Goal: Task Accomplishment & Management: Use online tool/utility

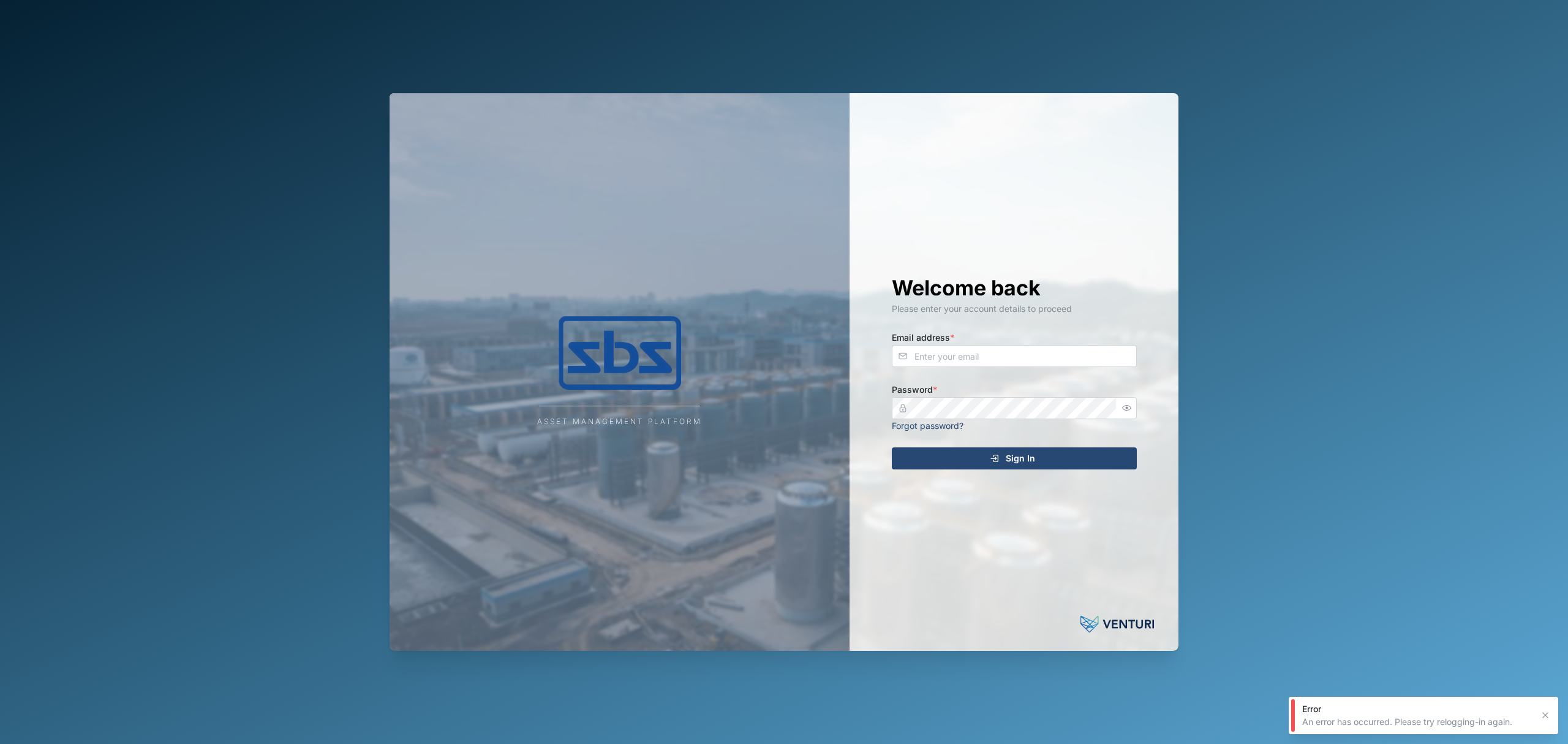
click at [1037, 367] on div "Welcome back Please enter your account details to proceed Email address * Passw…" at bounding box center [1014, 372] width 294 height 558
click at [1076, 359] on input "Email address *" at bounding box center [1014, 356] width 245 height 22
type input "d"
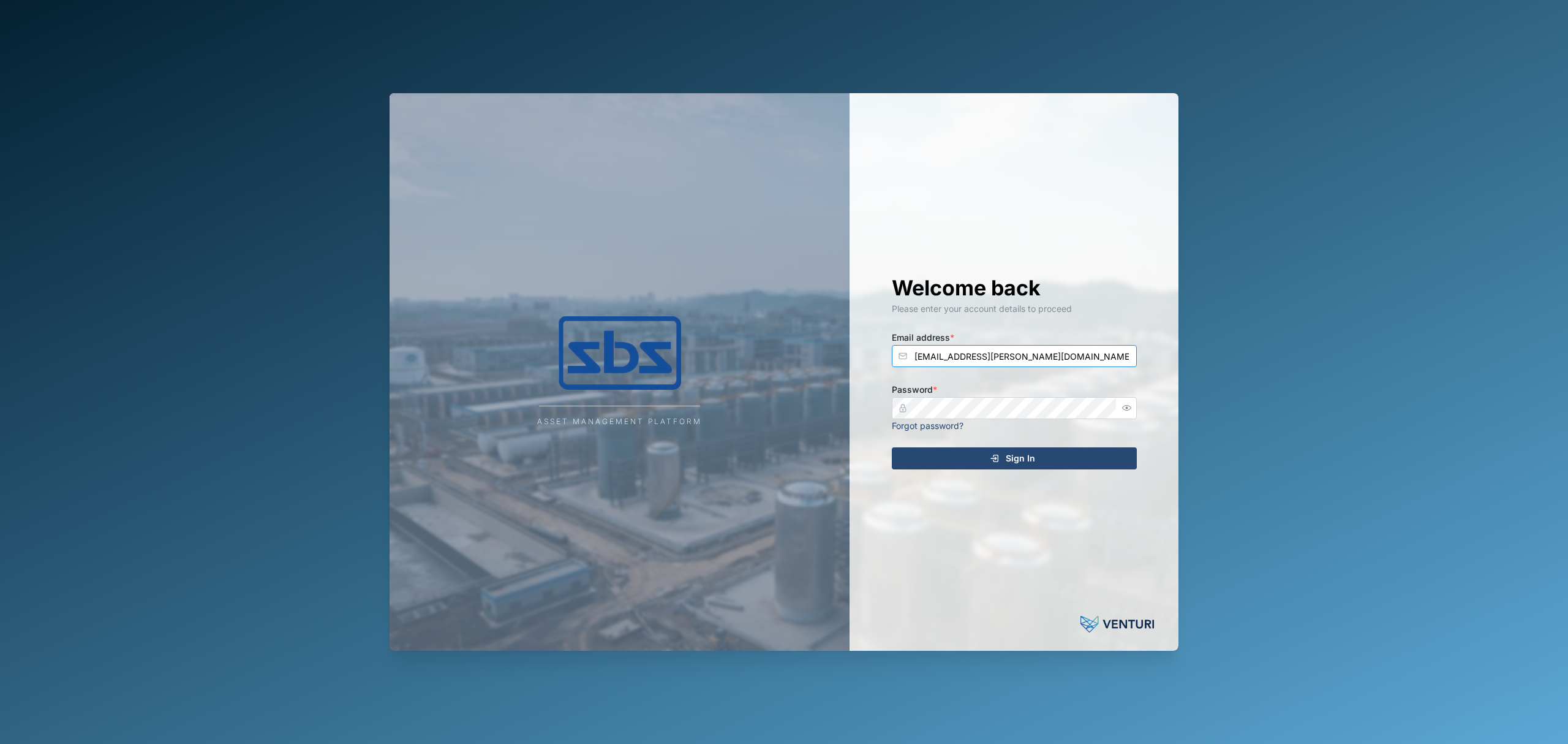
type input "[EMAIL_ADDRESS][PERSON_NAME][DOMAIN_NAME]"
click at [892, 447] on button "Sign In" at bounding box center [1014, 458] width 245 height 22
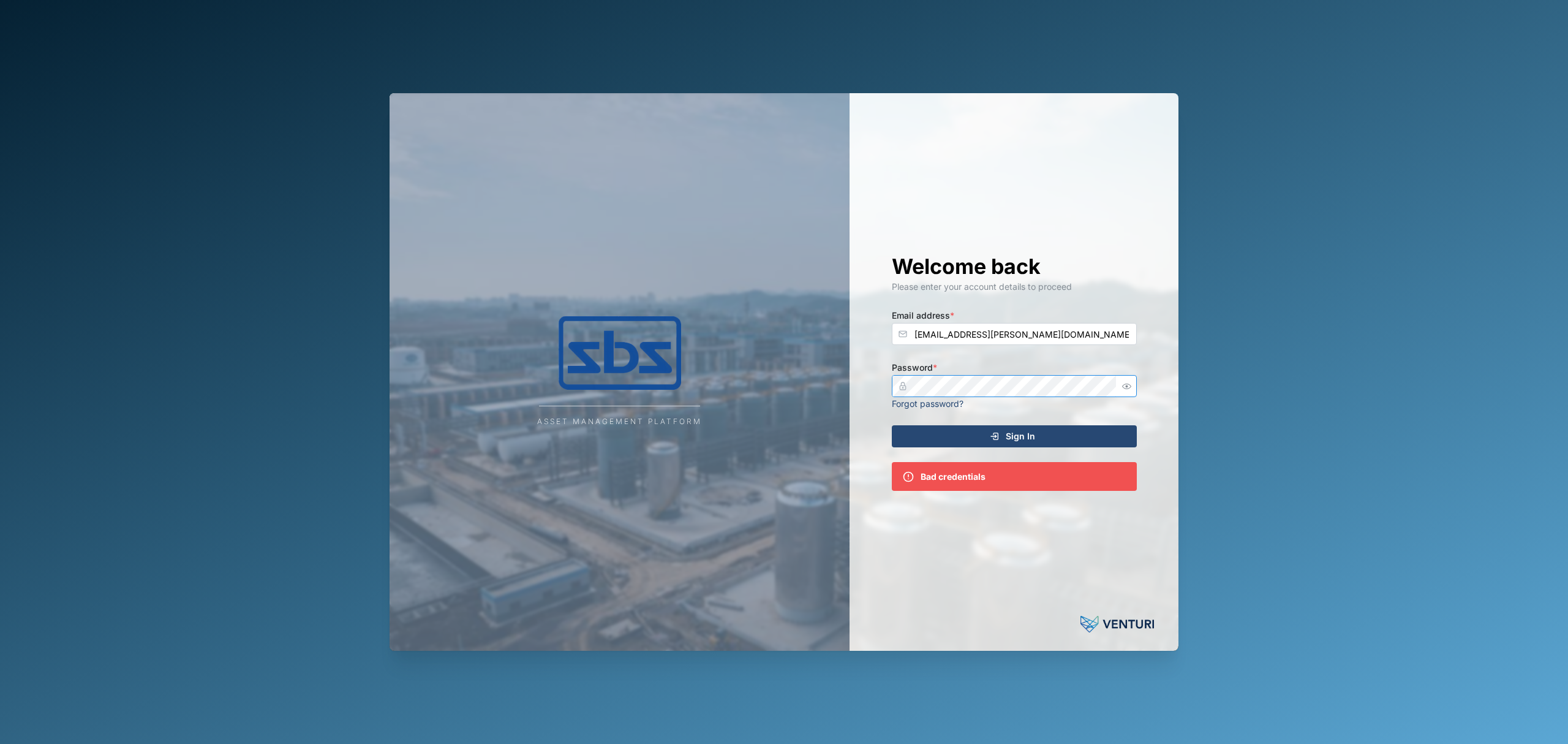
click at [1130, 388] on icon "button" at bounding box center [1126, 386] width 9 height 9
click at [747, 379] on div "Asset Management Platform Welcome back Please enter your account details to pro…" at bounding box center [784, 372] width 789 height 558
click at [892, 425] on button "Sign In" at bounding box center [1014, 436] width 245 height 22
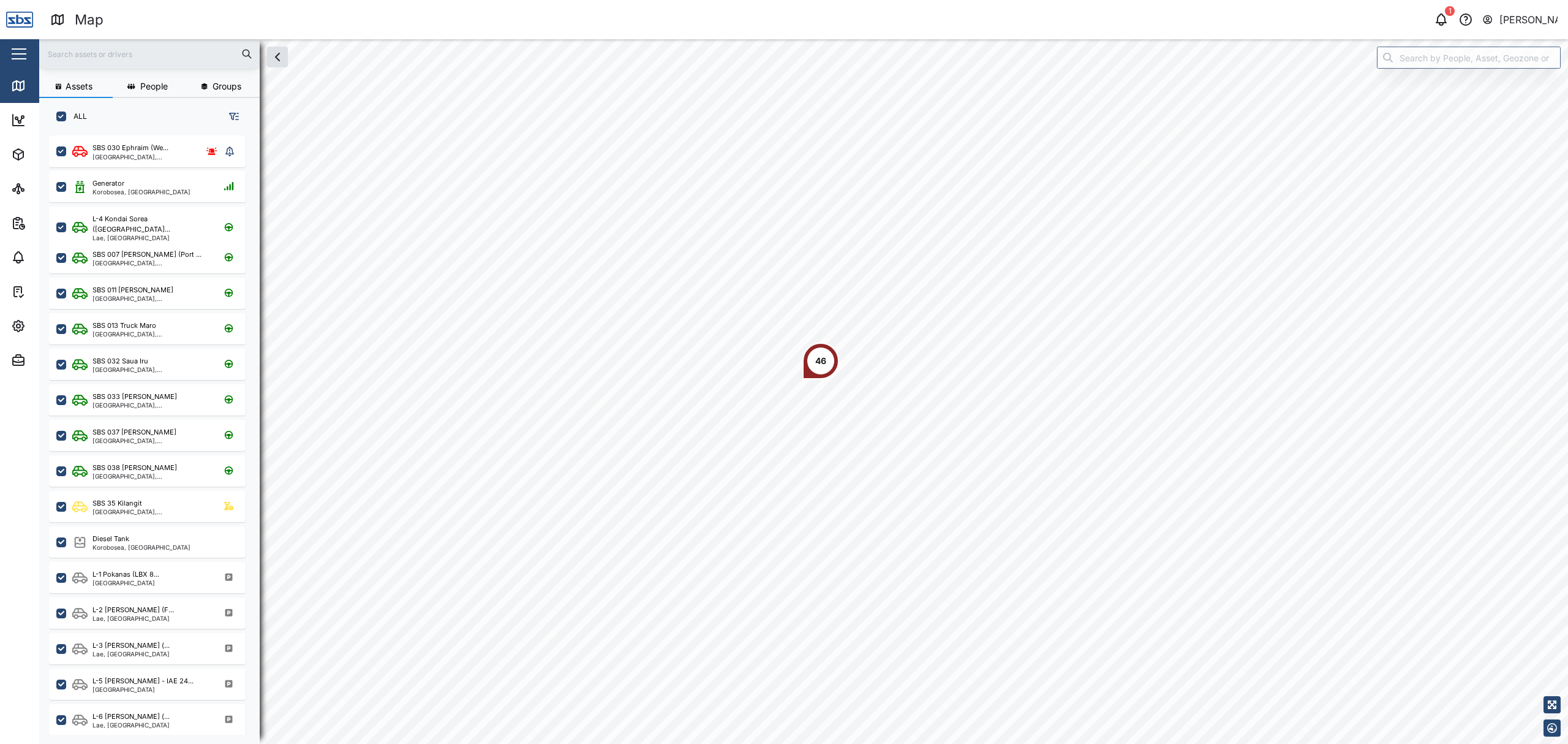
scroll to position [590, 189]
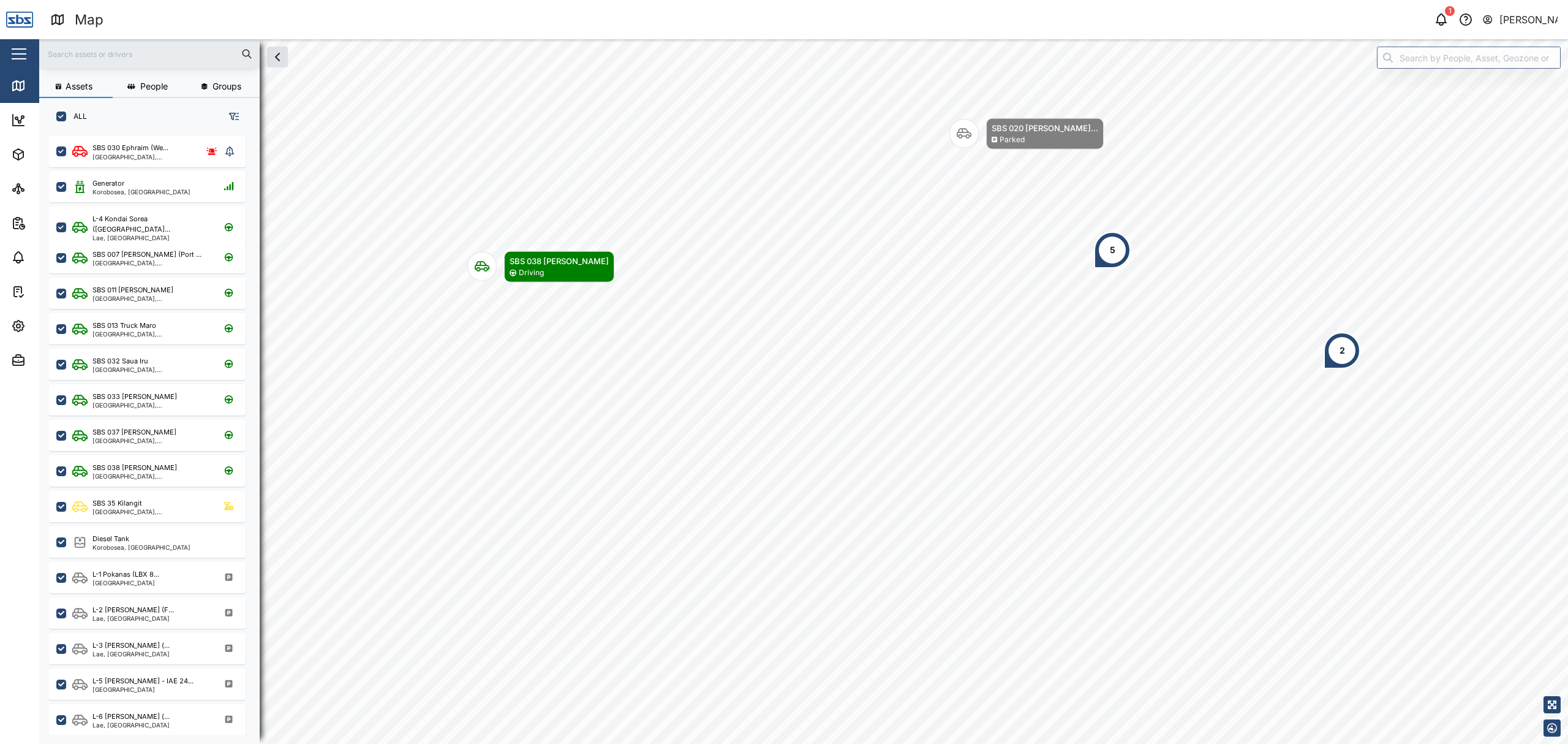
click at [1115, 250] on div "5" at bounding box center [1112, 250] width 37 height 37
